Goal: Information Seeking & Learning: Compare options

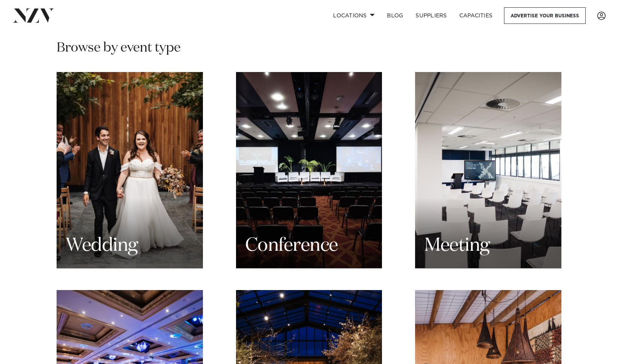
scroll to position [725, 0]
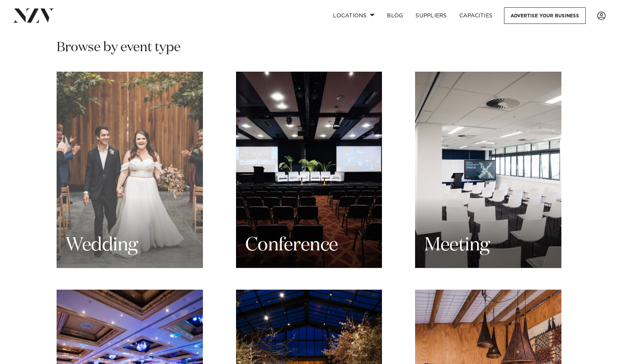
click at [172, 238] on div "Wedding" at bounding box center [130, 170] width 146 height 196
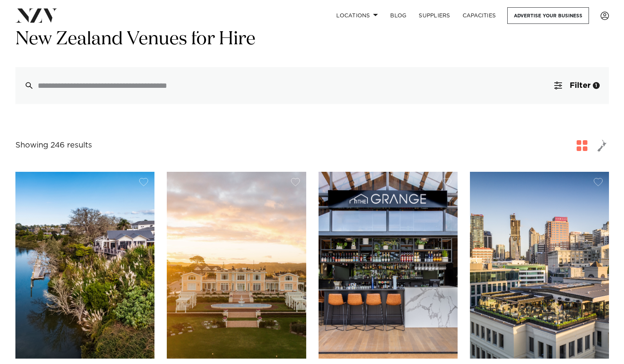
scroll to position [35, 0]
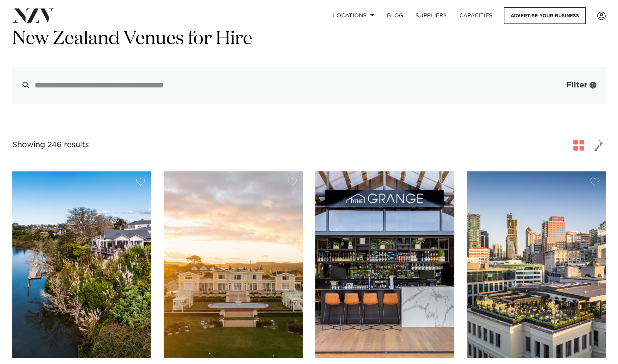
click at [559, 91] on button "Filter 1" at bounding box center [574, 85] width 64 height 37
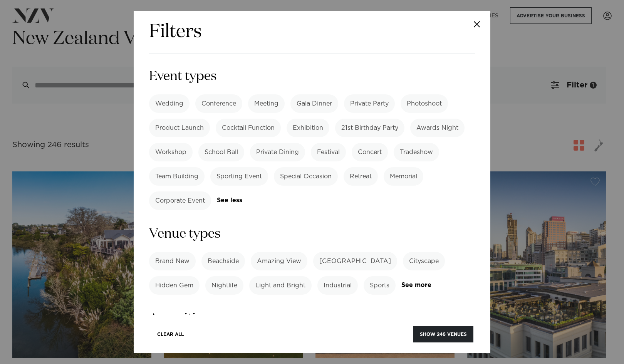
scroll to position [0, 0]
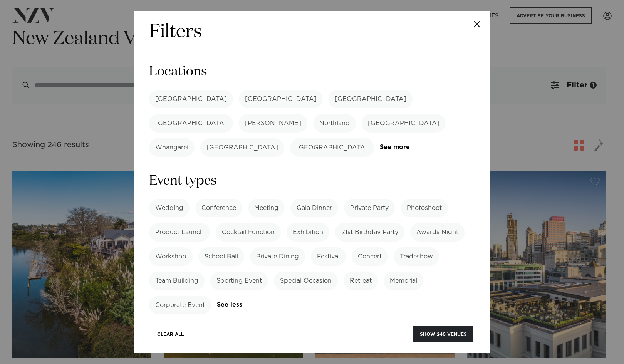
click at [167, 103] on label "[GEOGRAPHIC_DATA]" at bounding box center [191, 99] width 84 height 18
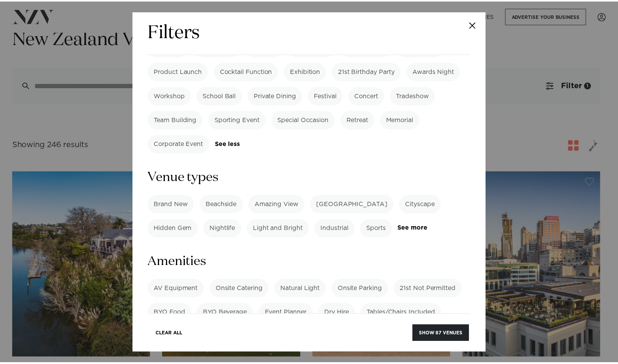
scroll to position [161, 0]
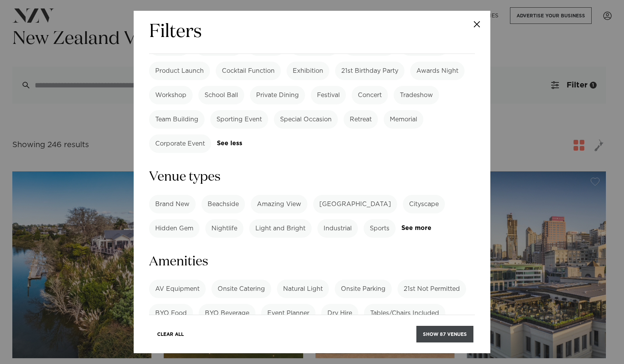
click at [439, 331] on button "Show 87 venues" at bounding box center [444, 334] width 57 height 17
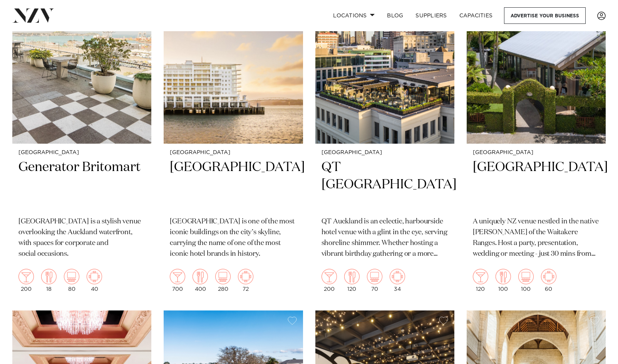
scroll to position [400, 0]
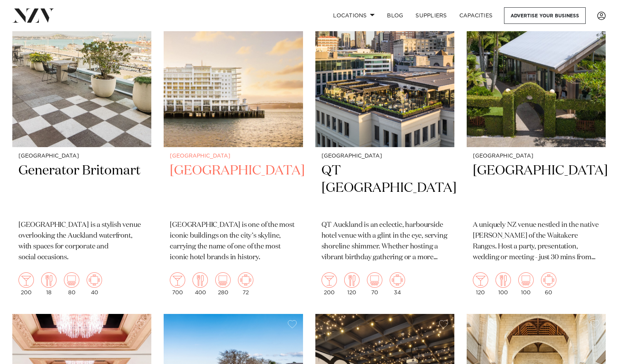
click at [221, 108] on img at bounding box center [233, 53] width 139 height 187
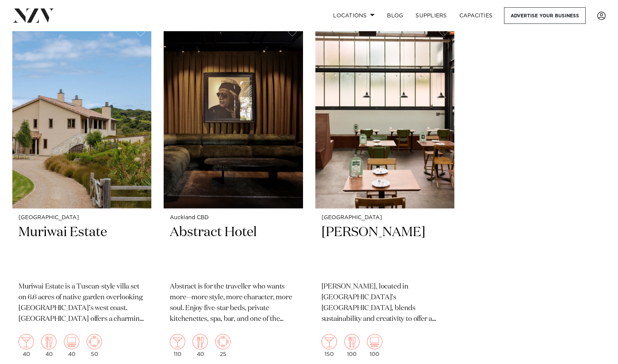
scroll to position [7753, 0]
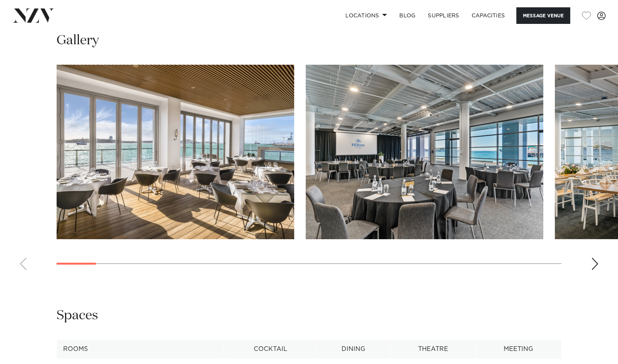
scroll to position [769, 0]
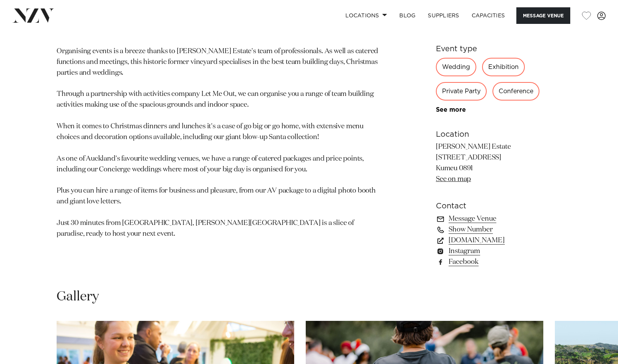
scroll to position [444, 0]
click at [473, 239] on link "simplyevents.co.nz" at bounding box center [498, 239] width 125 height 11
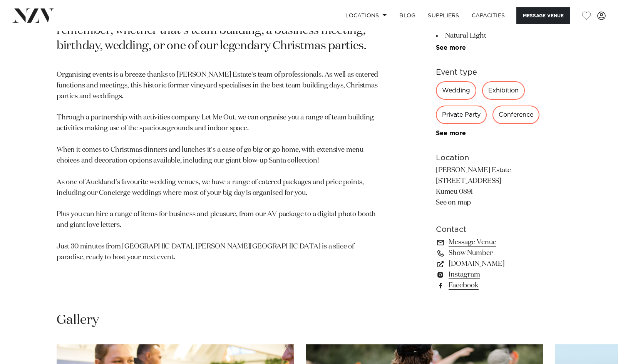
scroll to position [422, 0]
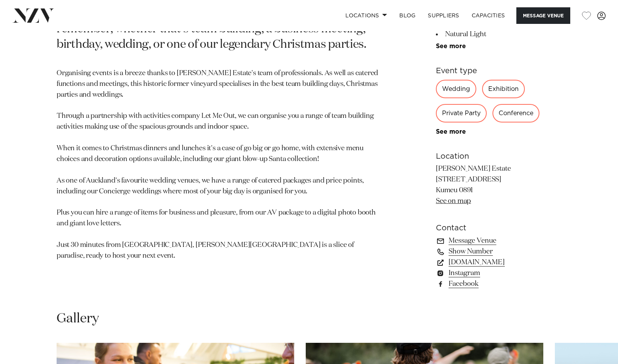
click at [455, 94] on div "Wedding" at bounding box center [456, 89] width 40 height 18
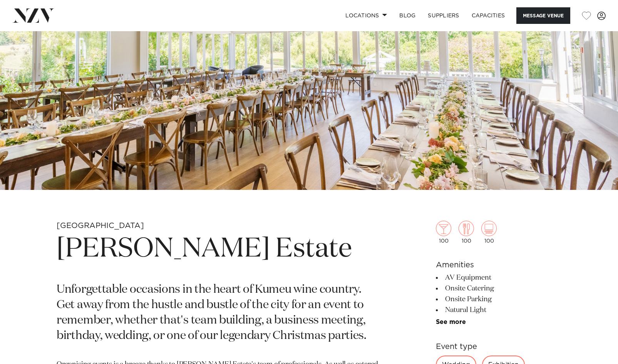
scroll to position [110, 0]
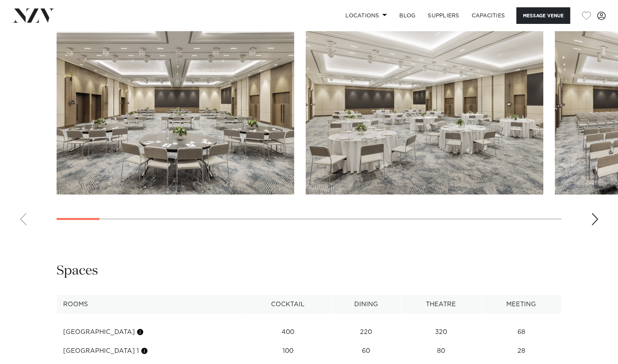
scroll to position [768, 0]
click at [594, 217] on div "Next slide" at bounding box center [595, 219] width 8 height 12
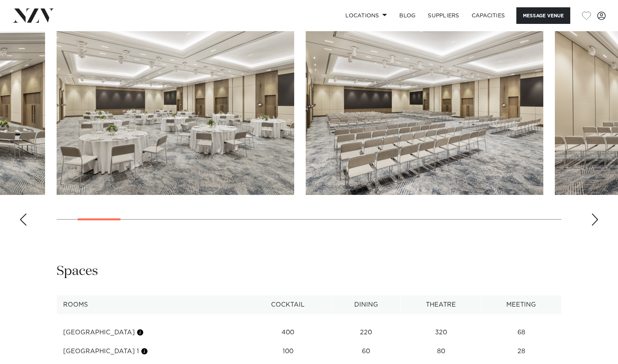
click at [594, 217] on div "Next slide" at bounding box center [595, 219] width 8 height 12
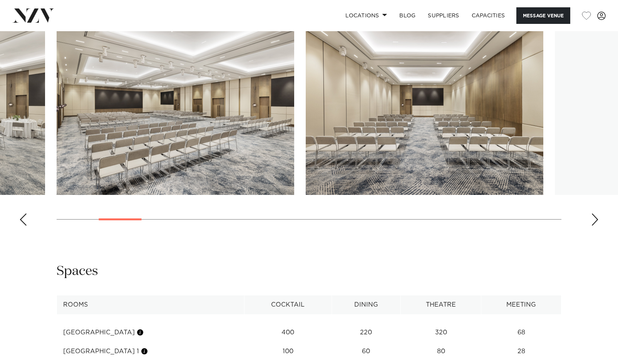
click at [594, 217] on div "Next slide" at bounding box center [595, 219] width 8 height 12
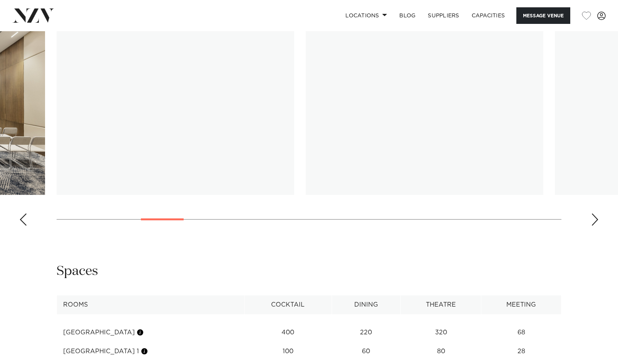
click at [594, 217] on div "Next slide" at bounding box center [595, 219] width 8 height 12
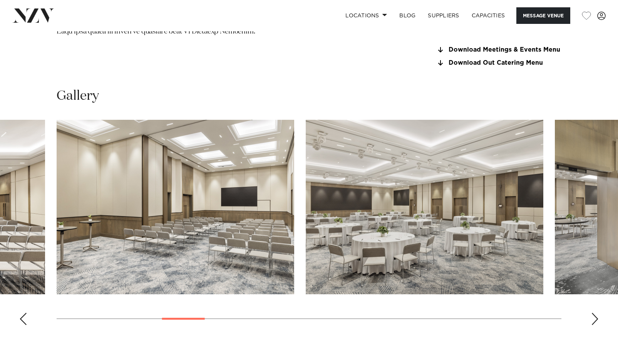
scroll to position [668, 0]
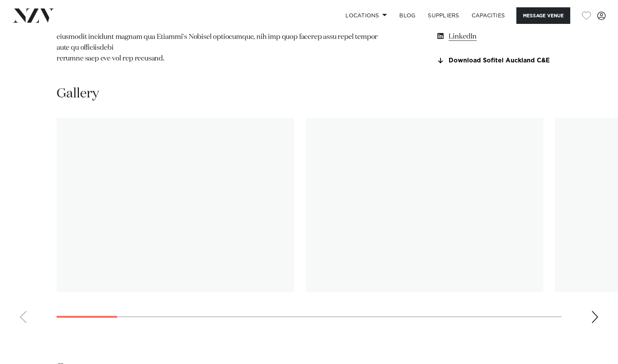
scroll to position [750, 0]
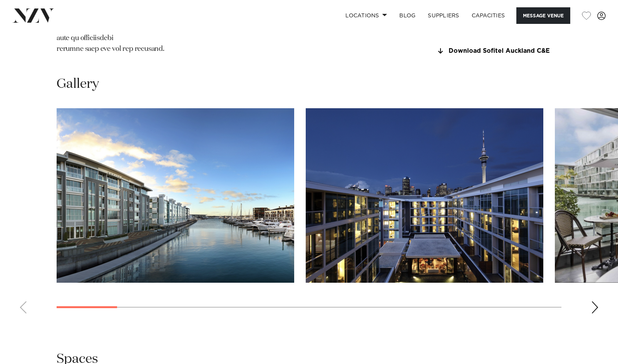
click at [599, 319] on swiper-container at bounding box center [309, 213] width 618 height 211
click at [601, 319] on swiper-container at bounding box center [309, 213] width 618 height 211
click at [592, 313] on div "Next slide" at bounding box center [595, 307] width 8 height 12
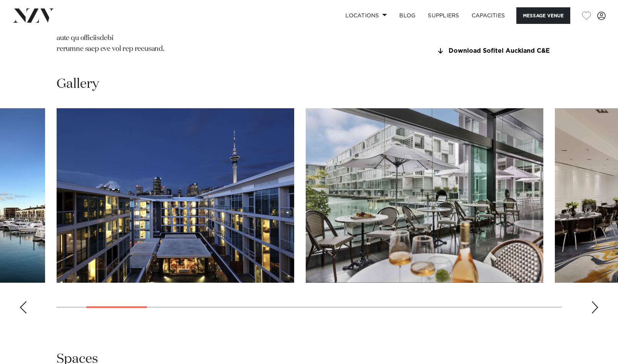
click at [592, 313] on div "Next slide" at bounding box center [595, 307] width 8 height 12
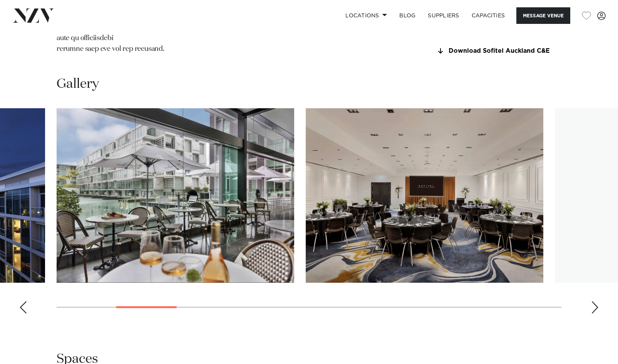
click at [592, 313] on div "Next slide" at bounding box center [595, 307] width 8 height 12
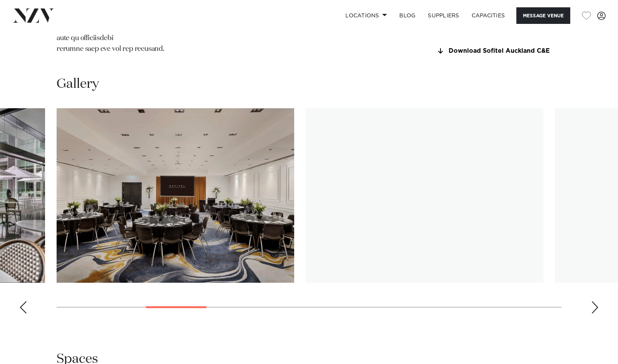
click at [592, 313] on div "Next slide" at bounding box center [595, 307] width 8 height 12
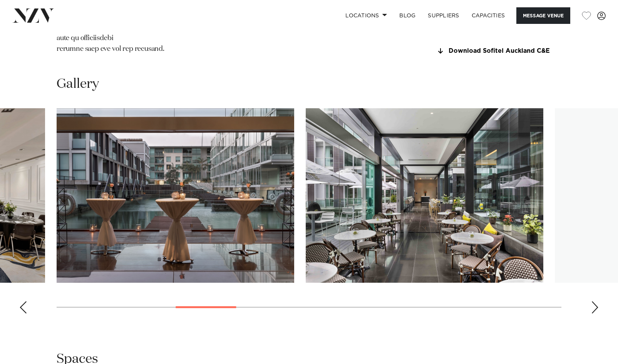
click at [591, 313] on div "Next slide" at bounding box center [595, 307] width 8 height 12
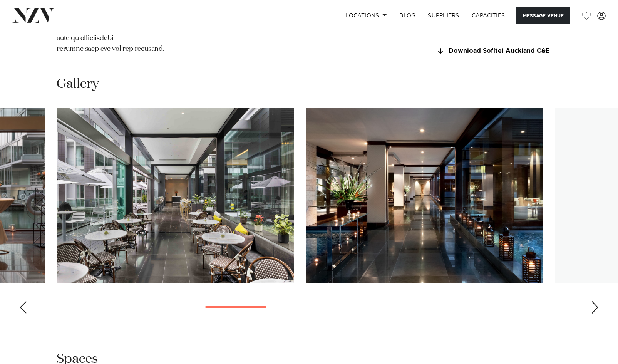
click at [591, 313] on div "Next slide" at bounding box center [595, 307] width 8 height 12
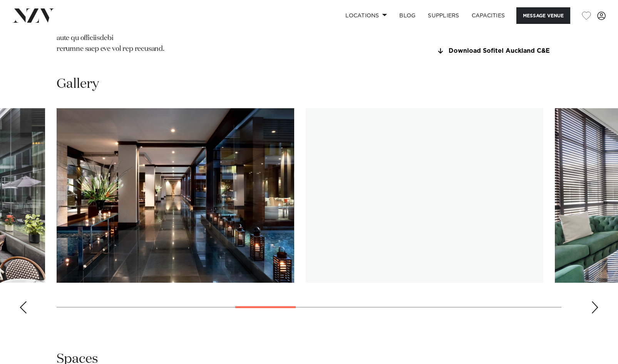
click at [591, 313] on div "Next slide" at bounding box center [595, 307] width 8 height 12
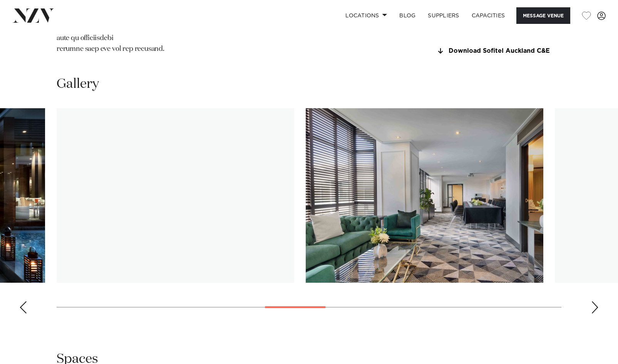
click at [591, 313] on div "Next slide" at bounding box center [595, 307] width 8 height 12
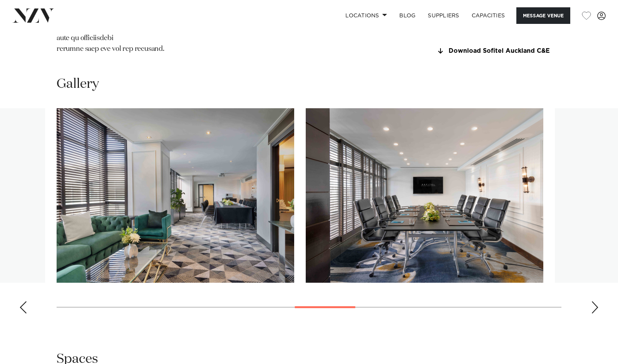
click at [591, 313] on div "Next slide" at bounding box center [595, 307] width 8 height 12
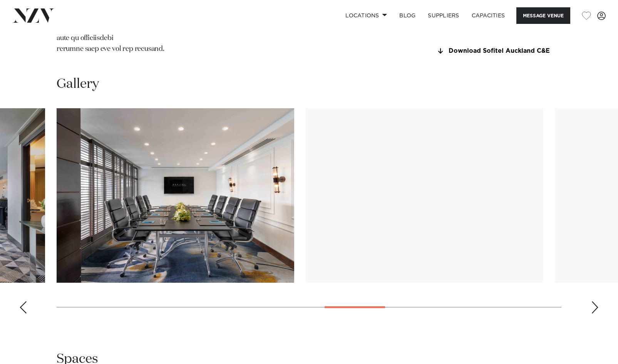
click at [591, 313] on div "Next slide" at bounding box center [595, 307] width 8 height 12
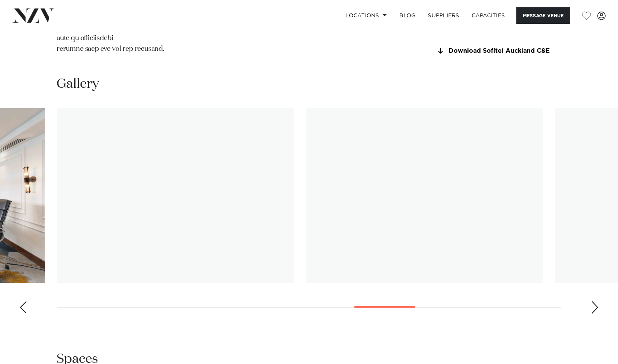
click at [446, 188] on img "12 / 17" at bounding box center [424, 195] width 237 height 174
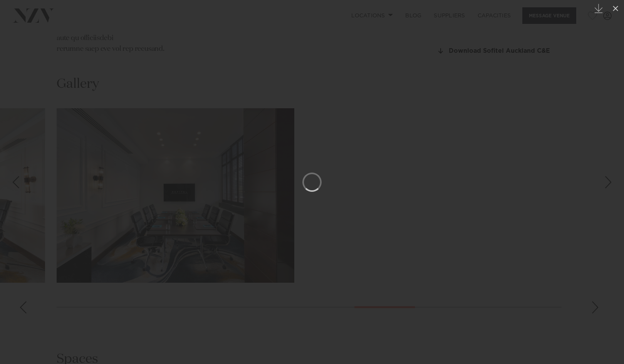
click at [210, 45] on div at bounding box center [312, 182] width 624 height 364
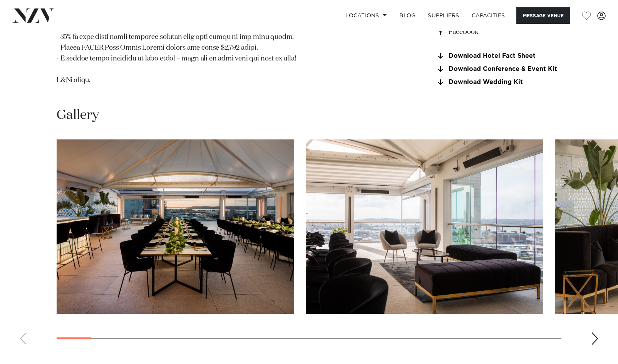
scroll to position [918, 0]
click at [588, 267] on swiper-container at bounding box center [309, 244] width 618 height 211
click at [593, 332] on div "Next slide" at bounding box center [595, 338] width 8 height 12
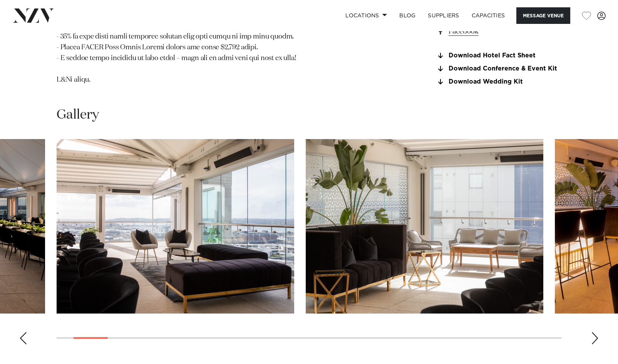
click at [593, 332] on div "Next slide" at bounding box center [595, 338] width 8 height 12
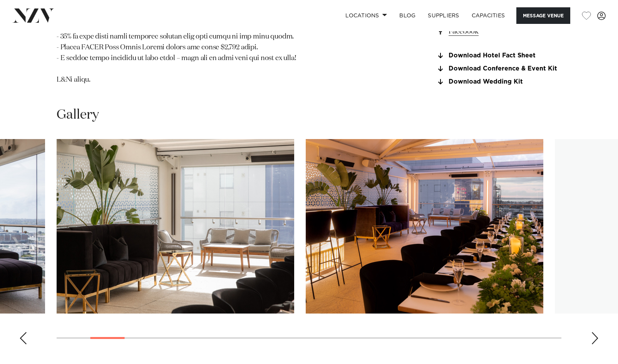
click at [593, 332] on div "Next slide" at bounding box center [595, 338] width 8 height 12
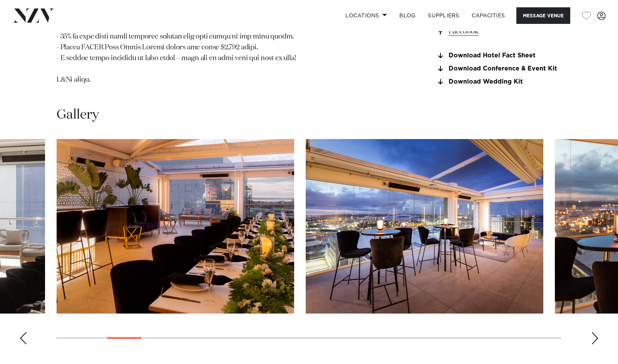
click at [593, 332] on div "Next slide" at bounding box center [595, 338] width 8 height 12
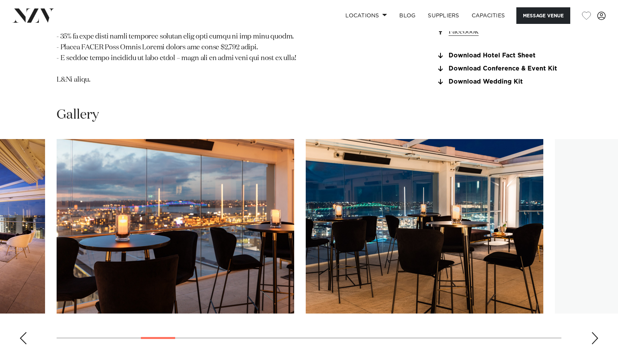
click at [593, 332] on div "Next slide" at bounding box center [595, 338] width 8 height 12
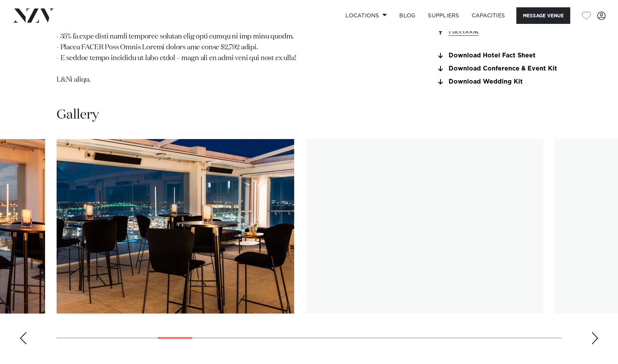
click at [593, 332] on div "Next slide" at bounding box center [595, 338] width 8 height 12
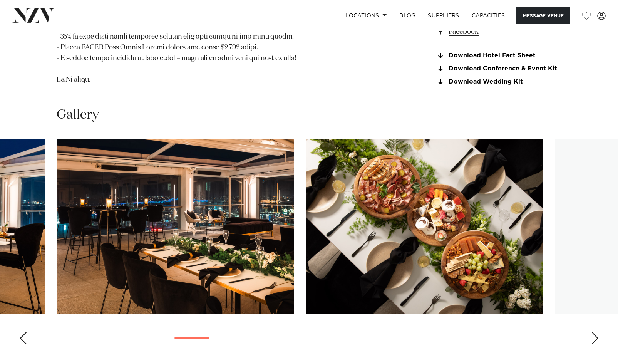
click at [593, 332] on div "Next slide" at bounding box center [595, 338] width 8 height 12
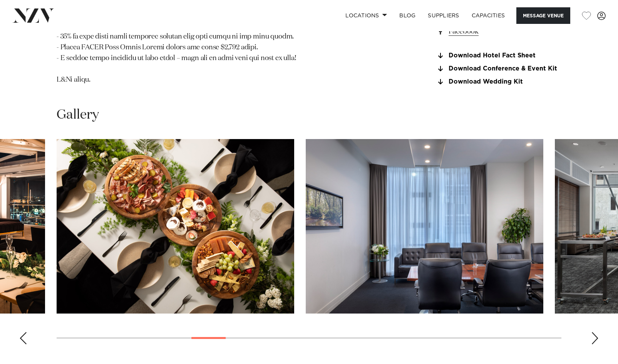
click at [593, 332] on div "Next slide" at bounding box center [595, 338] width 8 height 12
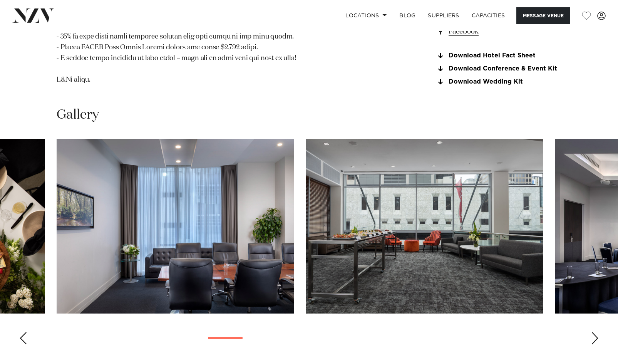
click at [593, 332] on div "Next slide" at bounding box center [595, 338] width 8 height 12
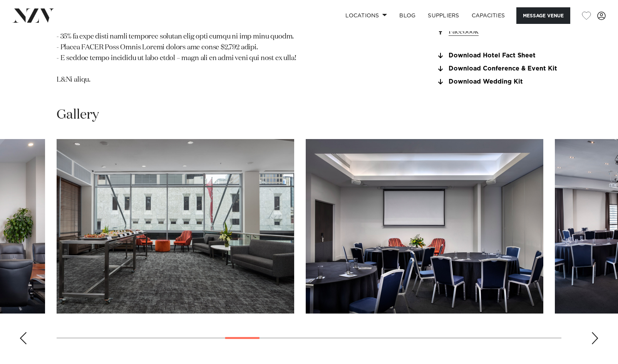
click at [593, 332] on div "Next slide" at bounding box center [595, 338] width 8 height 12
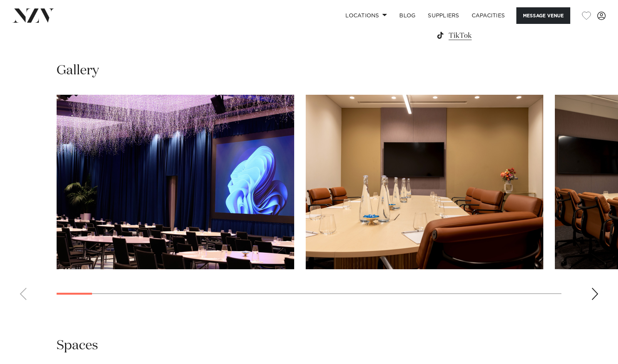
scroll to position [692, 0]
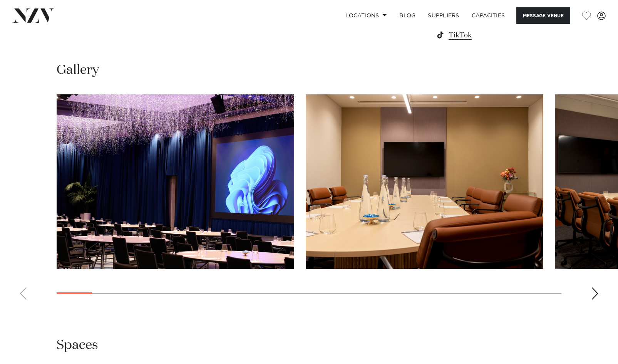
click at [596, 294] on div "Next slide" at bounding box center [595, 293] width 8 height 12
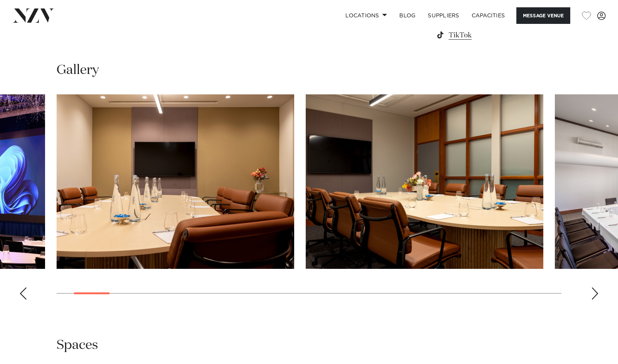
click at [596, 294] on div "Next slide" at bounding box center [595, 293] width 8 height 12
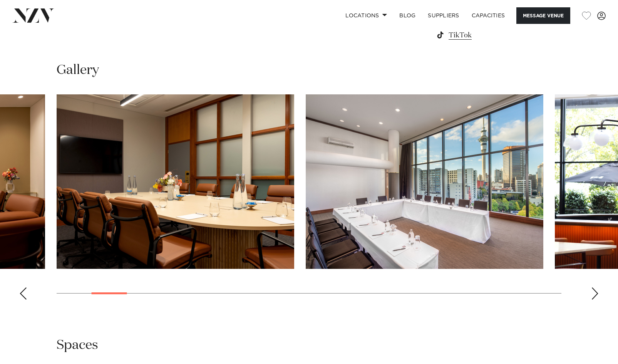
click at [596, 294] on div "Next slide" at bounding box center [595, 293] width 8 height 12
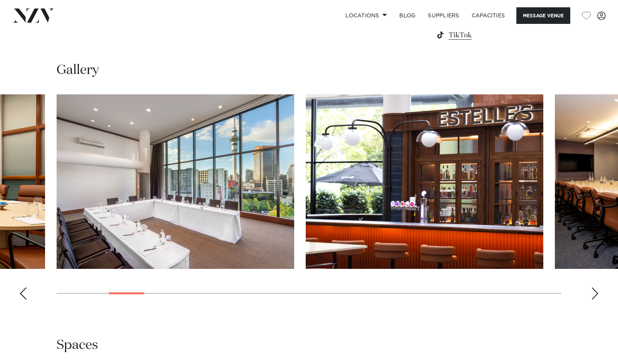
click at [596, 294] on div "Next slide" at bounding box center [595, 293] width 8 height 12
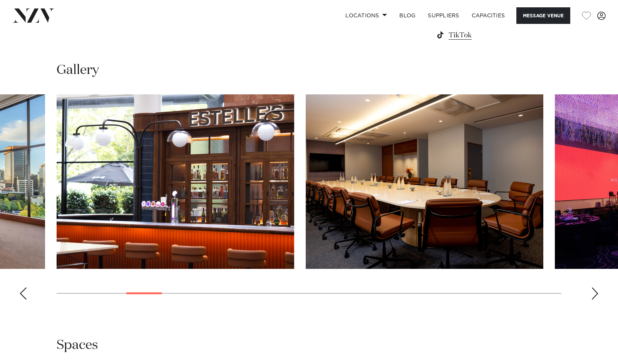
click at [596, 294] on div "Next slide" at bounding box center [595, 293] width 8 height 12
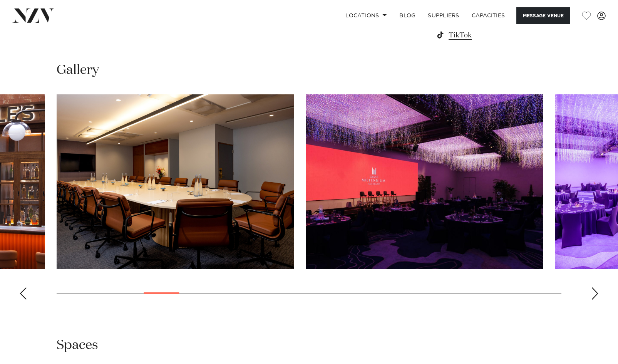
click at [596, 294] on div "Next slide" at bounding box center [595, 293] width 8 height 12
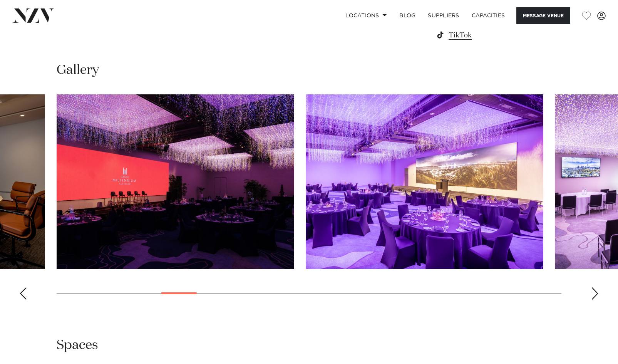
click at [596, 294] on div "Next slide" at bounding box center [595, 293] width 8 height 12
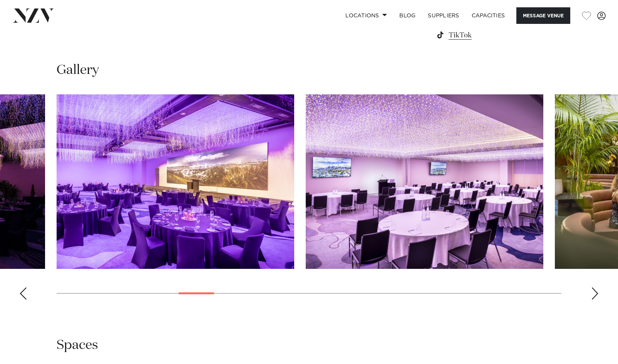
click at [596, 294] on div "Next slide" at bounding box center [595, 293] width 8 height 12
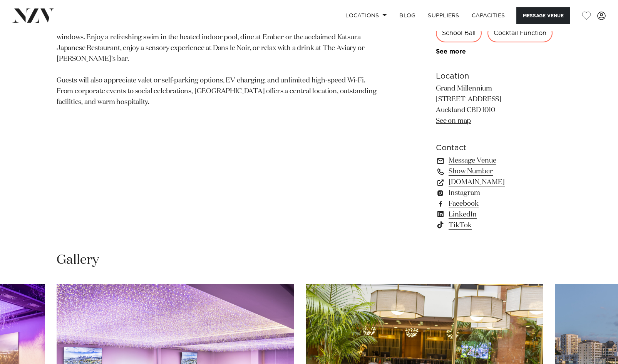
scroll to position [501, 0]
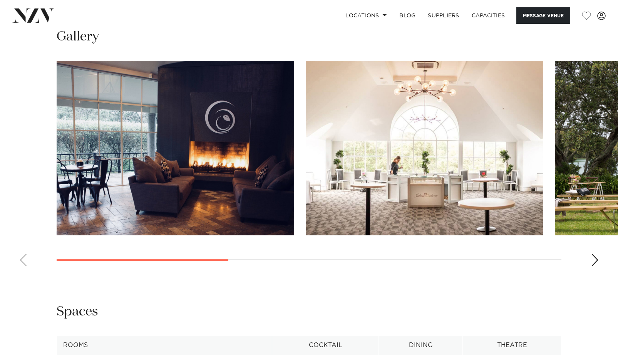
scroll to position [704, 0]
click at [595, 257] on div "Next slide" at bounding box center [595, 259] width 8 height 12
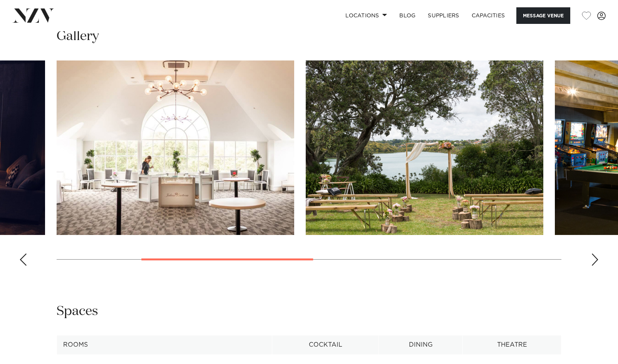
click at [595, 257] on div "Next slide" at bounding box center [595, 259] width 8 height 12
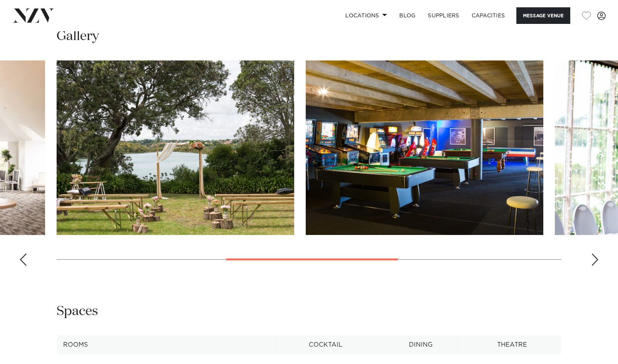
click at [595, 257] on div "Next slide" at bounding box center [595, 259] width 8 height 12
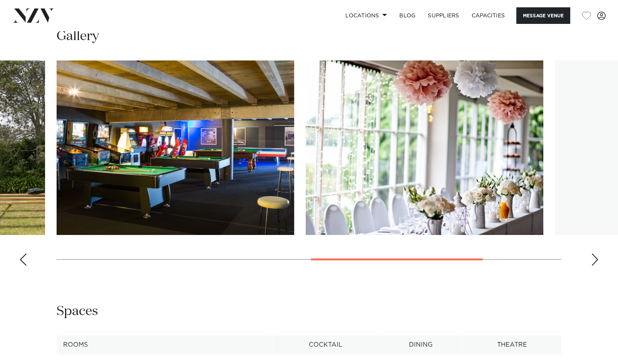
click at [595, 257] on div "Next slide" at bounding box center [595, 259] width 8 height 12
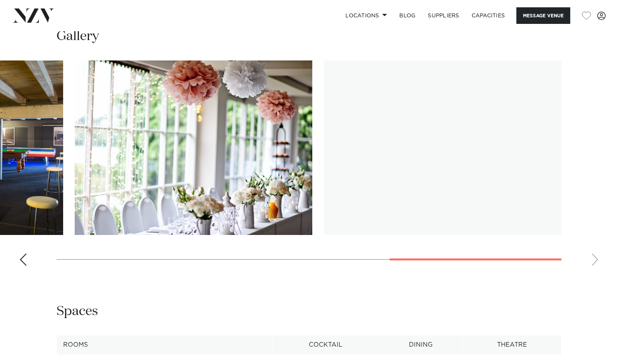
click at [595, 257] on swiper-container at bounding box center [309, 165] width 618 height 211
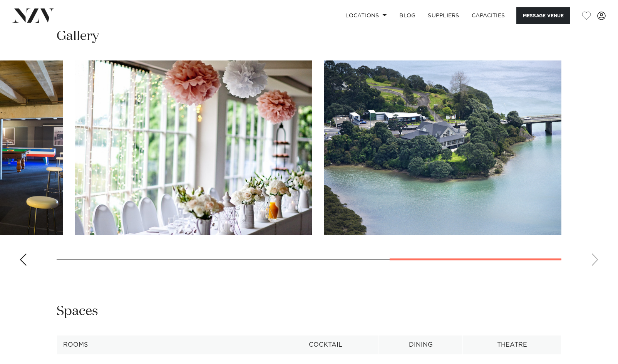
click at [595, 257] on swiper-container at bounding box center [309, 165] width 618 height 211
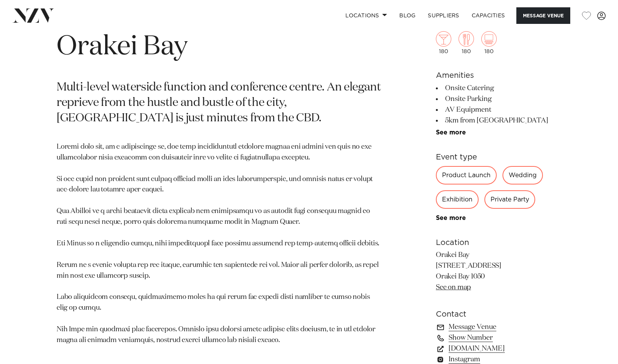
scroll to position [311, 0]
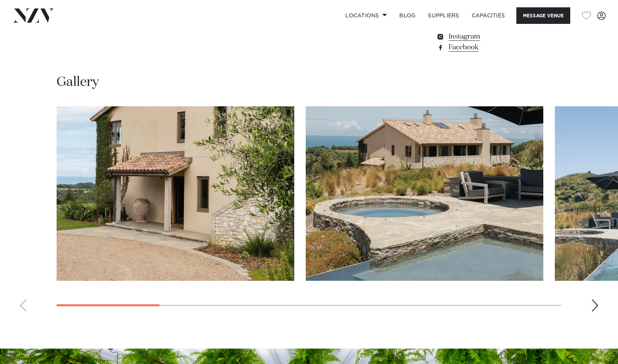
scroll to position [659, 0]
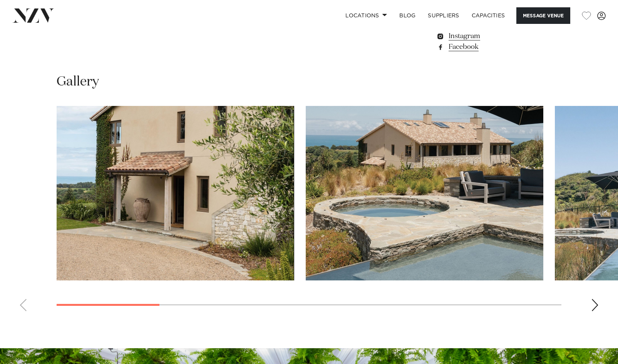
click at [593, 304] on div "Next slide" at bounding box center [595, 305] width 8 height 12
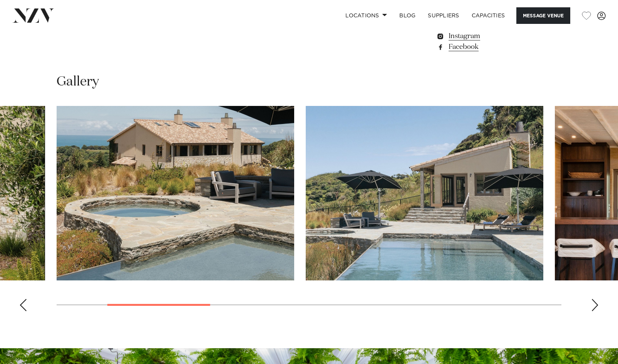
click at [593, 304] on div "Next slide" at bounding box center [595, 305] width 8 height 12
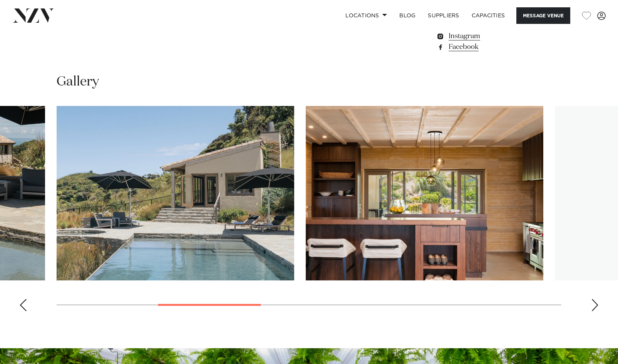
click at [593, 304] on div "Next slide" at bounding box center [595, 305] width 8 height 12
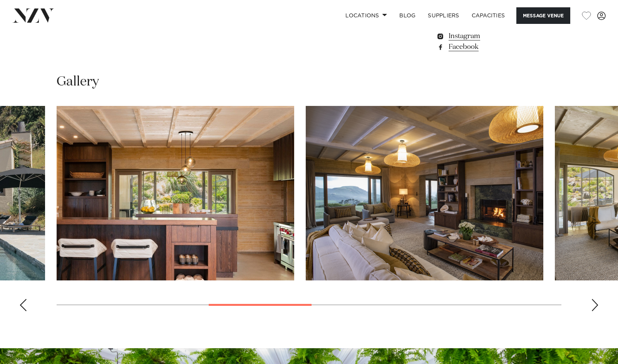
click at [593, 304] on div "Next slide" at bounding box center [595, 305] width 8 height 12
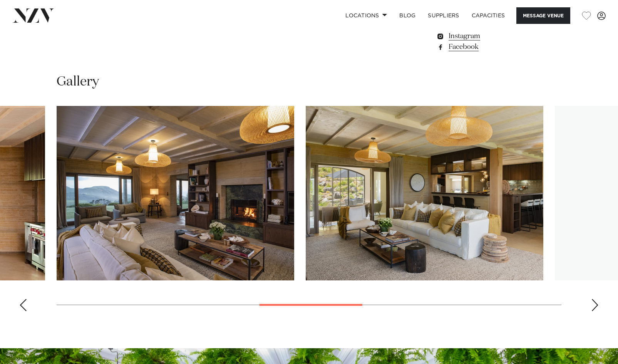
click at [593, 304] on div "Next slide" at bounding box center [595, 305] width 8 height 12
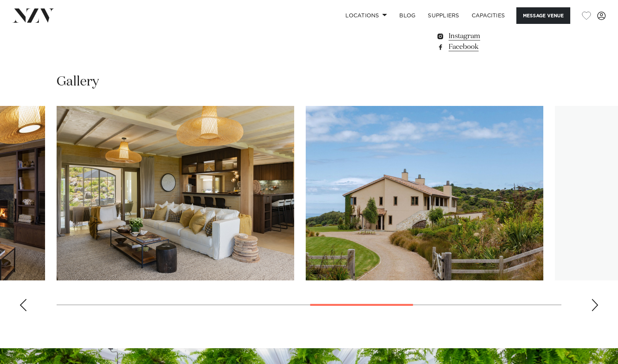
click at [593, 304] on div "Next slide" at bounding box center [595, 305] width 8 height 12
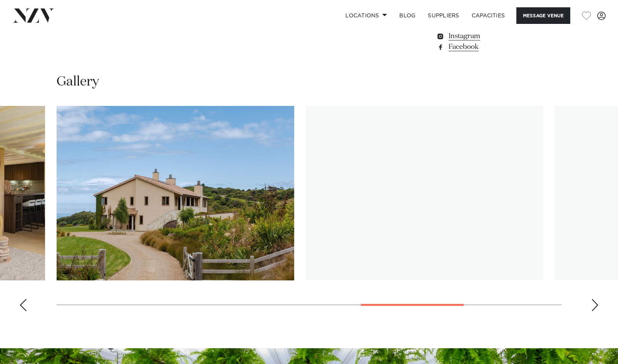
click at [593, 304] on div "Next slide" at bounding box center [595, 305] width 8 height 12
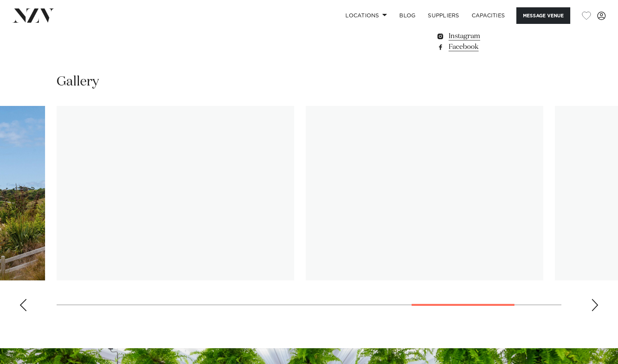
click at [593, 304] on div "Next slide" at bounding box center [595, 305] width 8 height 12
